Goal: Navigation & Orientation: Find specific page/section

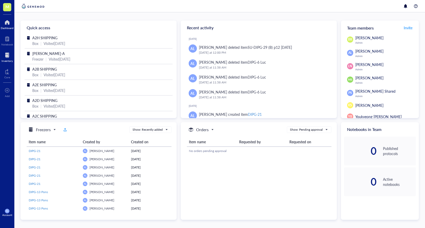
click at [8, 57] on div at bounding box center [7, 55] width 11 height 8
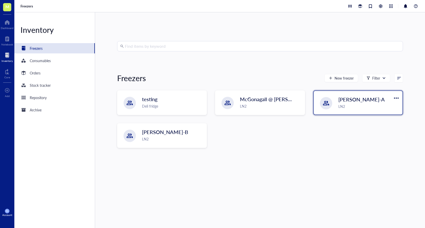
click at [347, 96] on span "[PERSON_NAME]-A" at bounding box center [361, 99] width 46 height 7
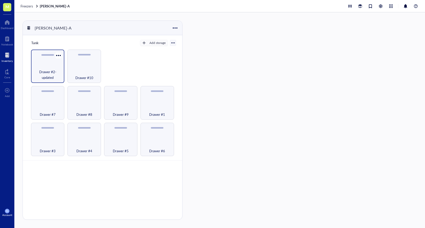
click at [53, 70] on span "Drawer #2-updated" at bounding box center [48, 74] width 28 height 11
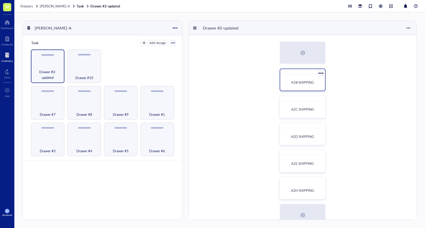
click at [311, 84] on span "A2B SHIPPING" at bounding box center [302, 82] width 23 height 5
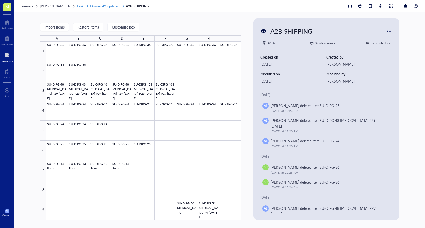
click at [102, 5] on span "Drawer #2-updated" at bounding box center [104, 6] width 29 height 5
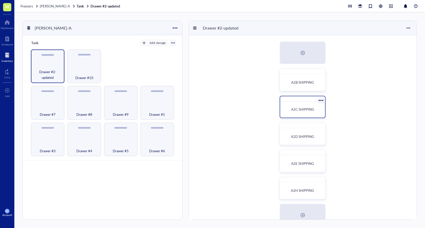
click at [302, 110] on span "A2C SHIPPING" at bounding box center [302, 109] width 23 height 5
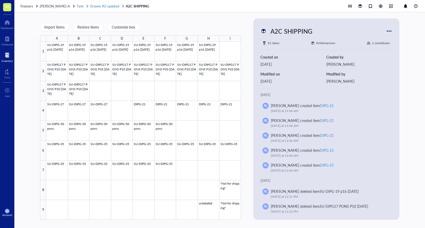
click at [107, 5] on span "Drawer #2-updated" at bounding box center [104, 6] width 29 height 5
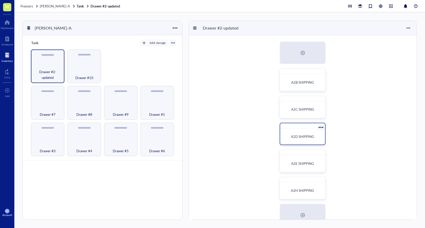
click at [307, 137] on span "A2D SHIPPING" at bounding box center [302, 136] width 23 height 5
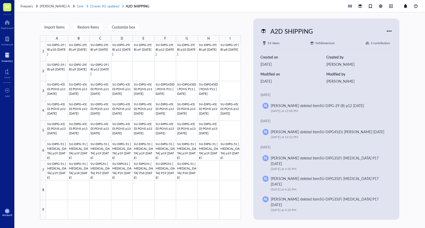
click at [102, 6] on span "Drawer #2-updated" at bounding box center [104, 6] width 29 height 5
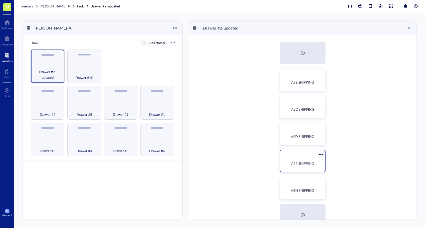
click at [298, 161] on span "A2E SHIPPING" at bounding box center [302, 163] width 23 height 5
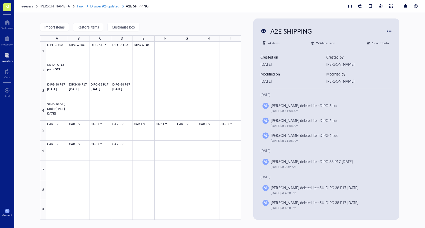
click at [108, 7] on span "Drawer #2-updated" at bounding box center [104, 6] width 29 height 5
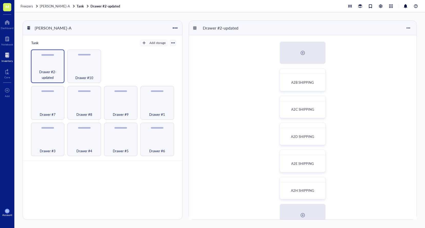
click at [311, 201] on div "A2B SHIPPING A2C SHIPPING A2D SHIPPING A2E SHIPPING A2H SHIPPING test" at bounding box center [303, 187] width 228 height 305
click at [310, 195] on div "A2H SHIPPING" at bounding box center [302, 190] width 41 height 12
